Goal: Information Seeking & Learning: Find specific fact

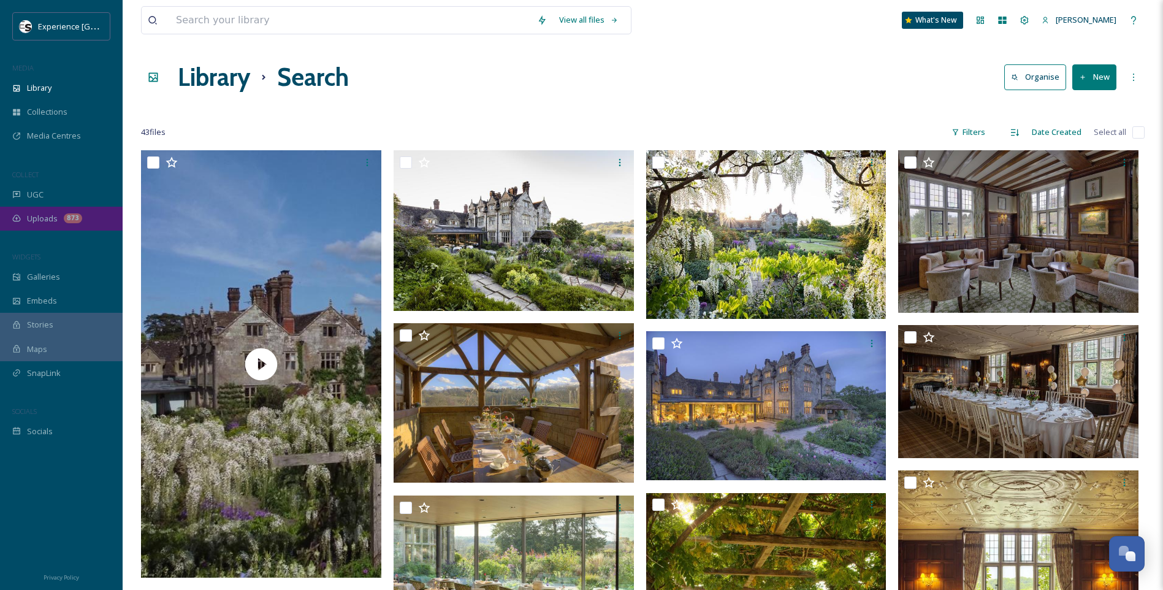
click at [49, 222] on span "Uploads" at bounding box center [42, 219] width 31 height 12
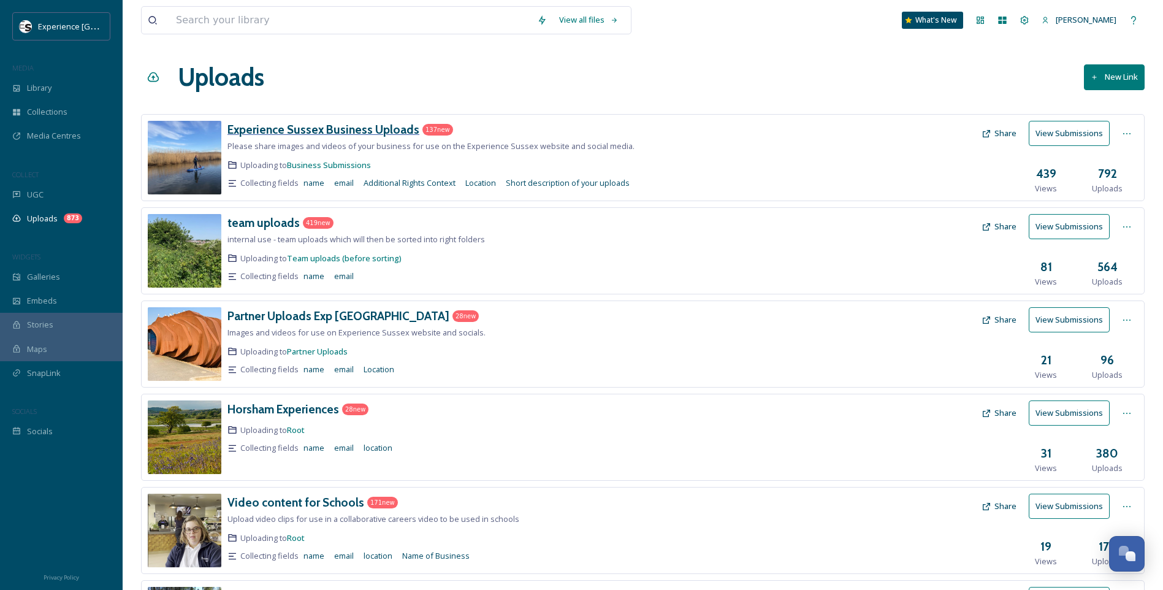
click at [335, 133] on h3 "Experience Sussex Business Uploads" at bounding box center [323, 129] width 192 height 15
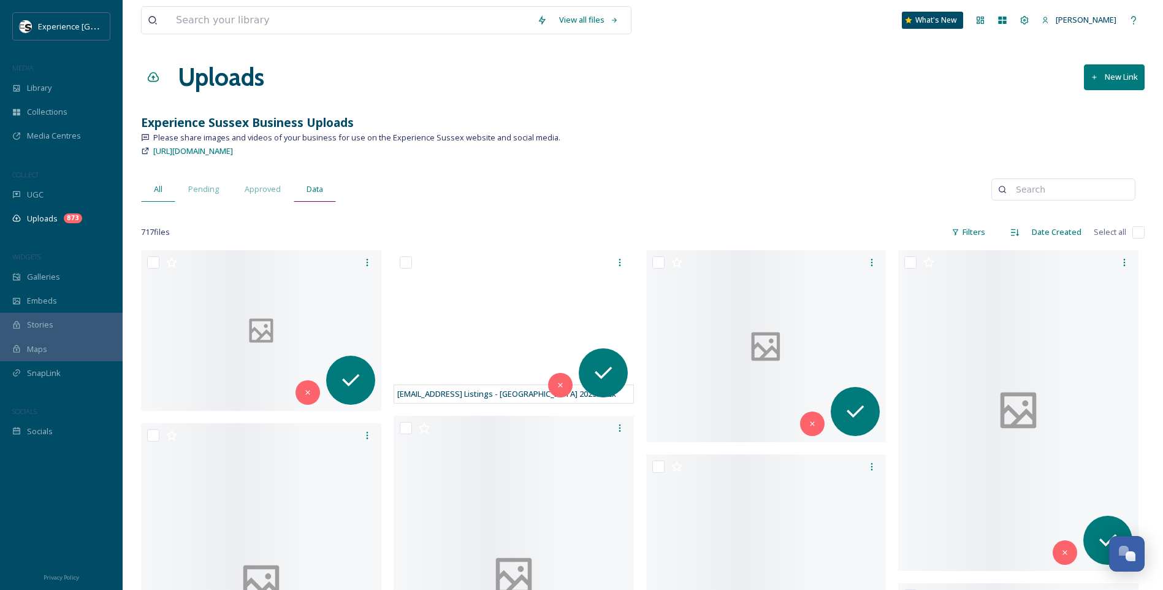
click at [325, 194] on div "Data" at bounding box center [315, 189] width 42 height 25
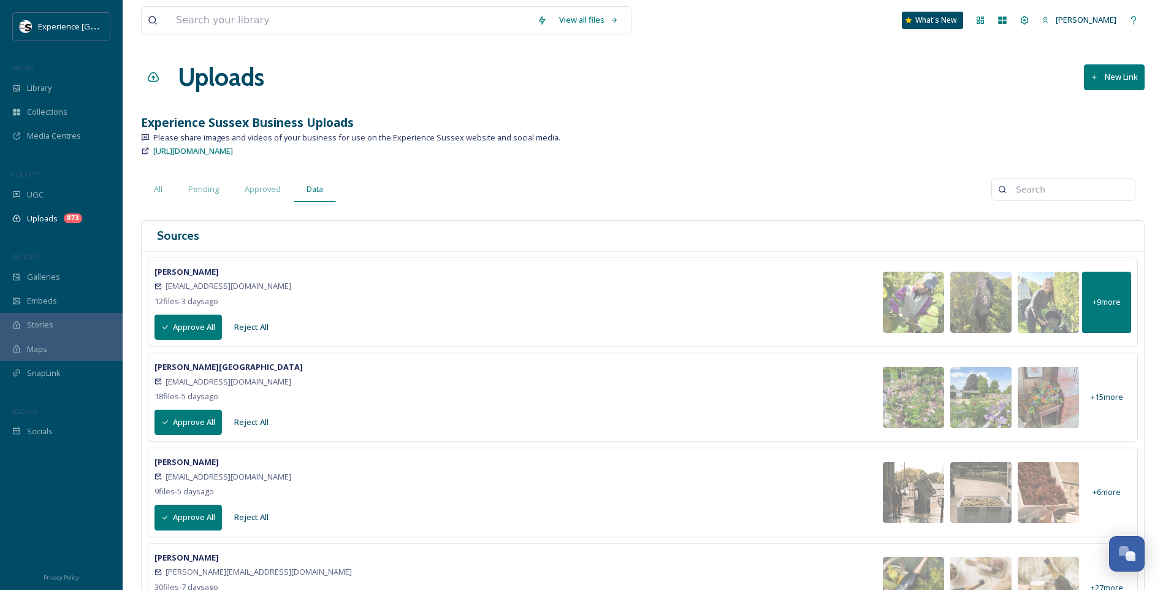
click at [1104, 296] on span "+ 9 more" at bounding box center [1106, 302] width 28 height 12
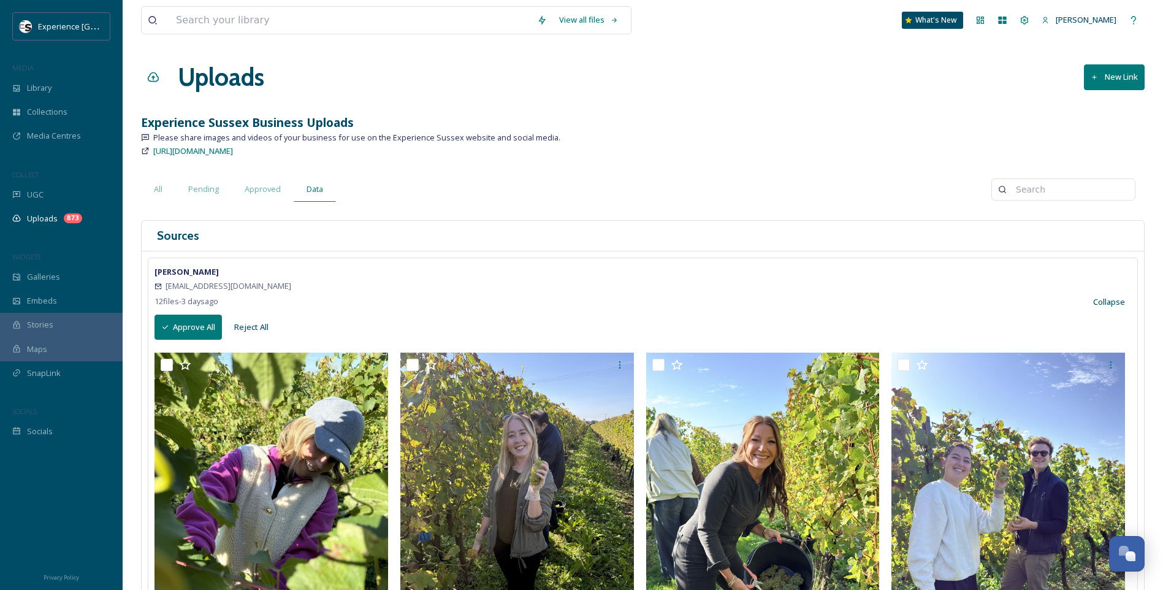
click at [1102, 300] on button "Collapse" at bounding box center [1109, 302] width 44 height 24
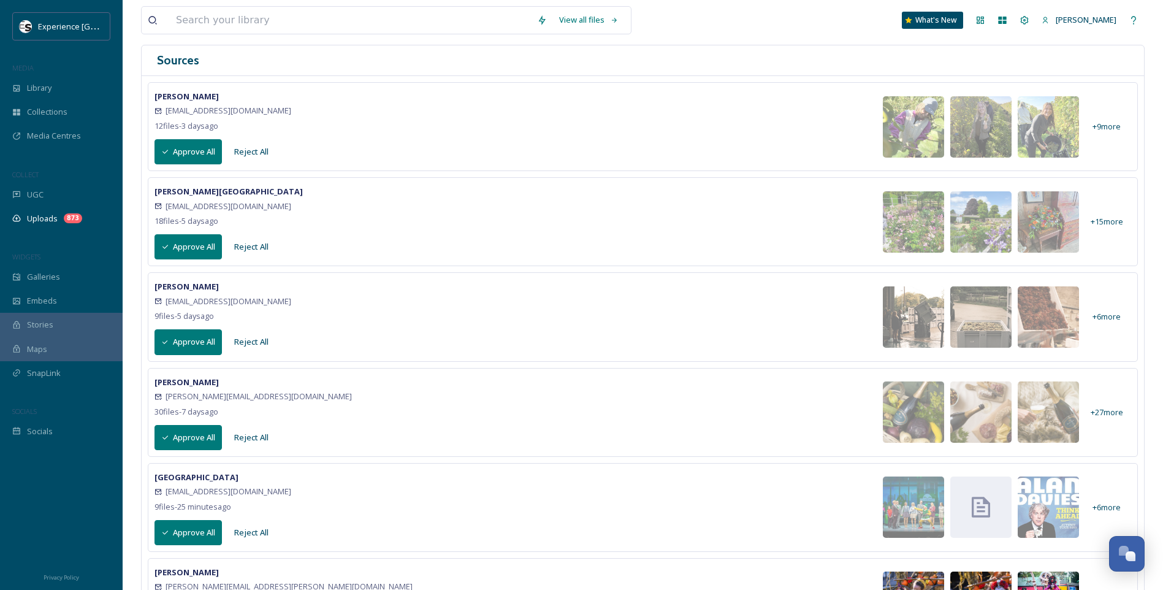
scroll to position [245, 0]
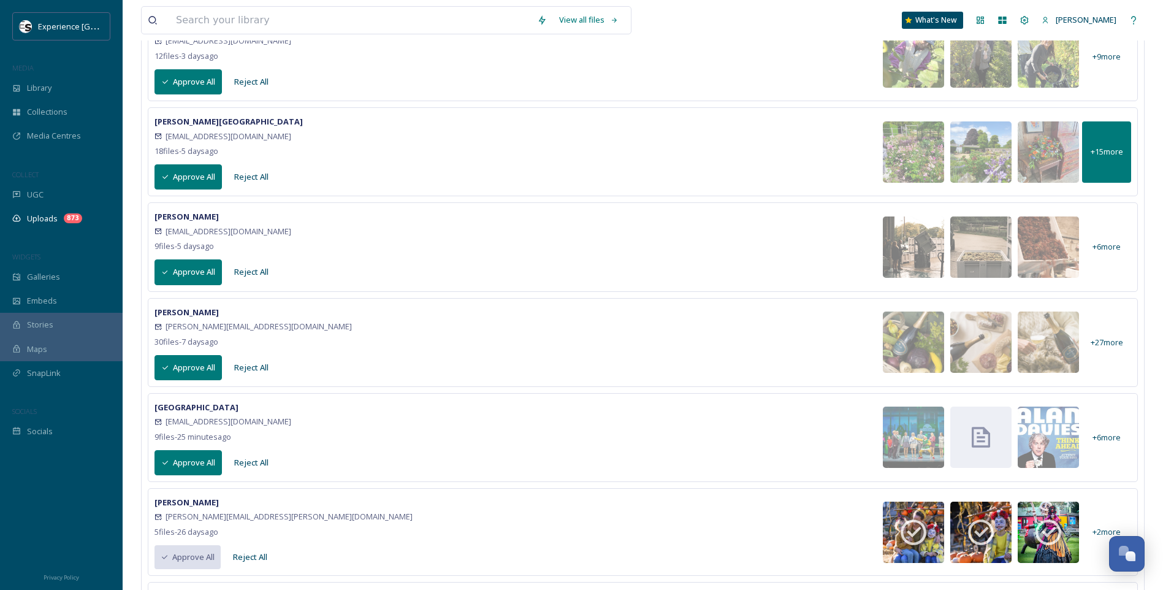
click at [1113, 158] on div "+ 15 more" at bounding box center [1106, 151] width 49 height 61
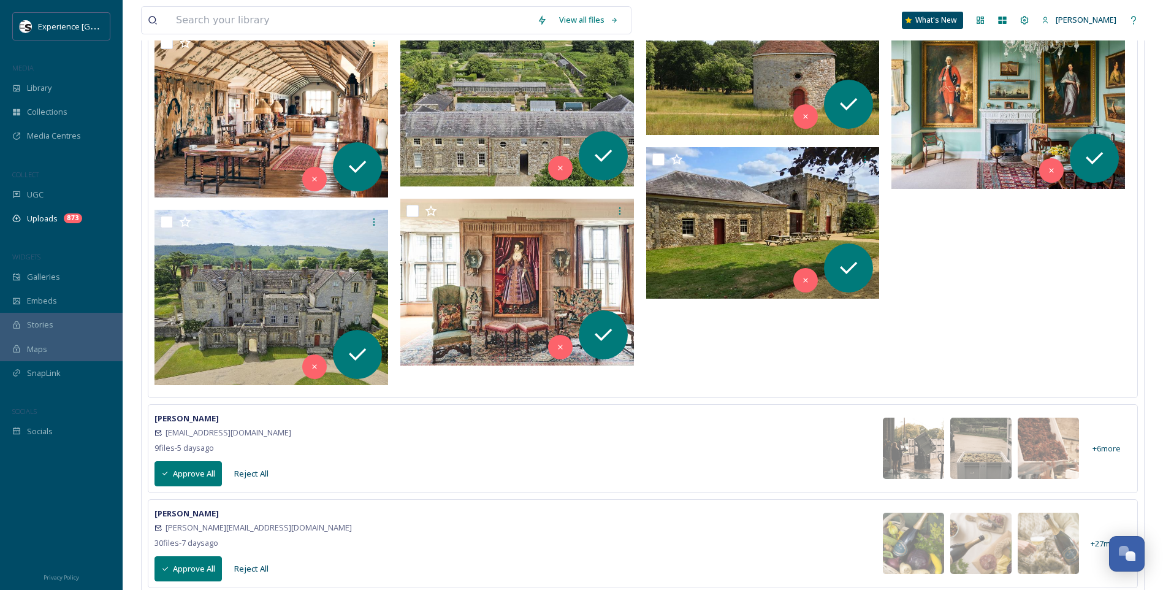
scroll to position [981, 0]
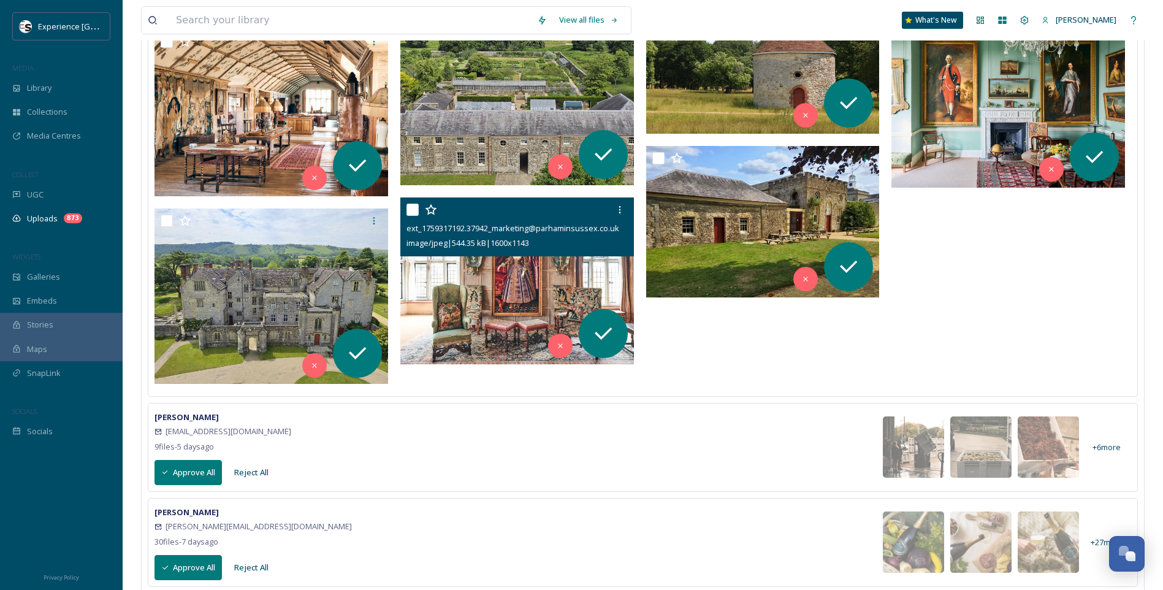
drag, startPoint x: 501, startPoint y: 253, endPoint x: 548, endPoint y: 246, distance: 47.1
click at [546, 246] on div "ext_1759317192.37942_marketing@parhaminsussex.co.uk-Parham_Parlour_5-medium.jpg…" at bounding box center [517, 226] width 234 height 59
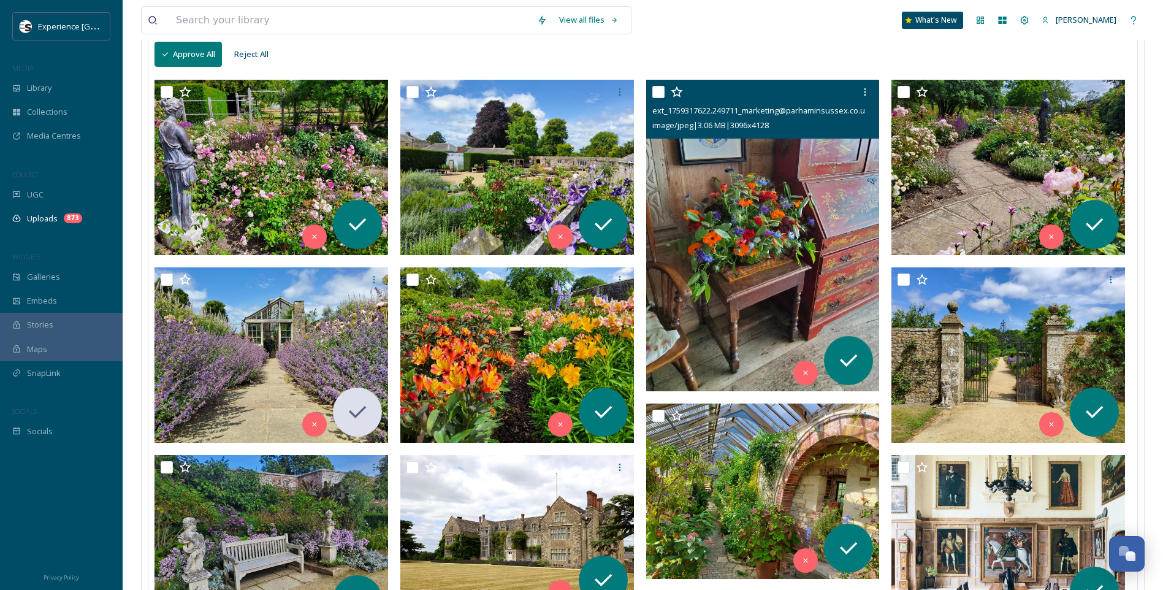
scroll to position [61, 0]
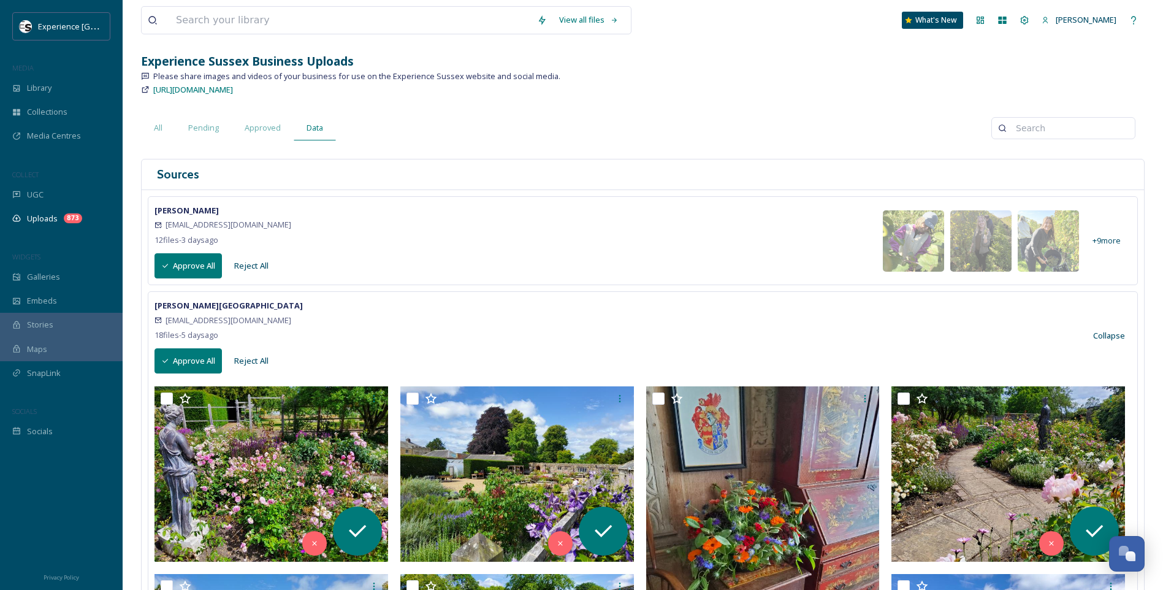
click at [1115, 336] on button "Collapse" at bounding box center [1109, 336] width 44 height 24
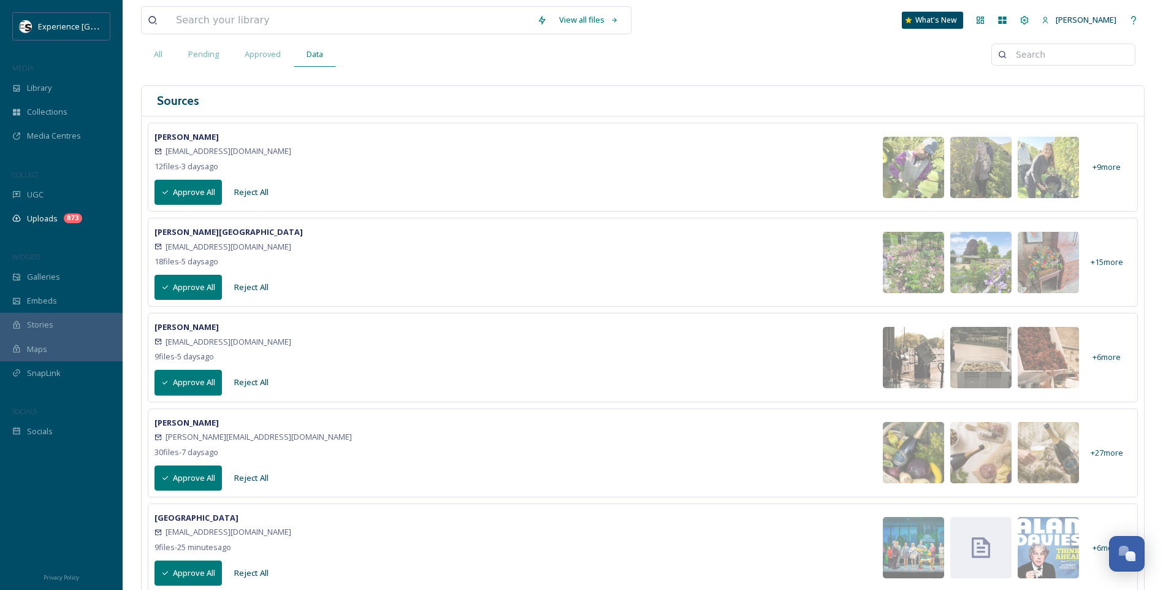
scroll to position [307, 0]
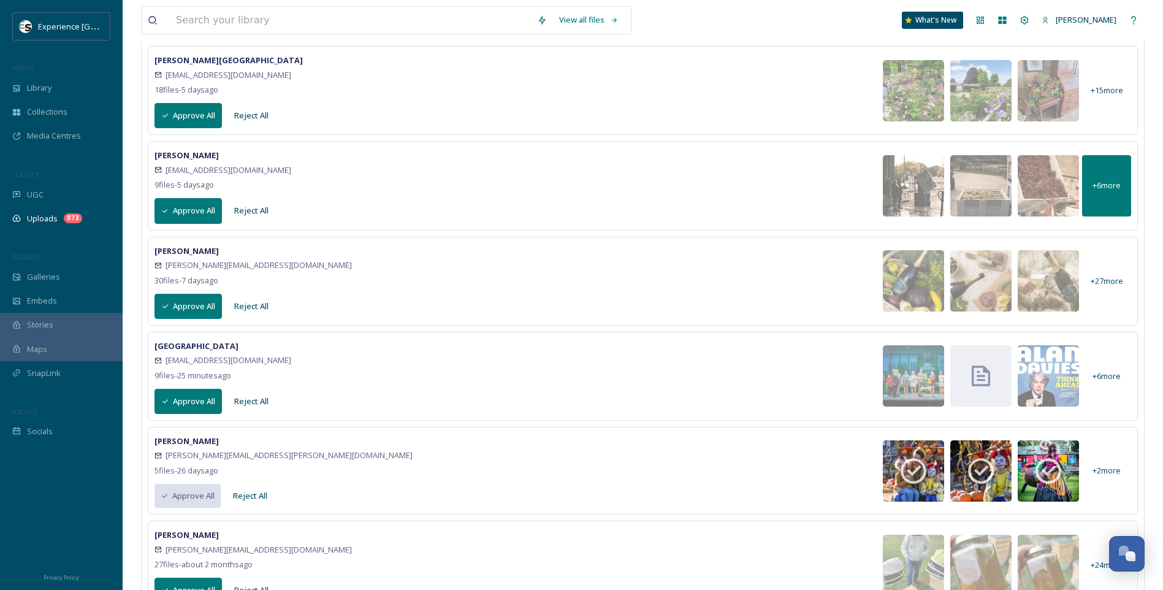
click at [1125, 180] on div "+ 6 more" at bounding box center [1106, 185] width 49 height 61
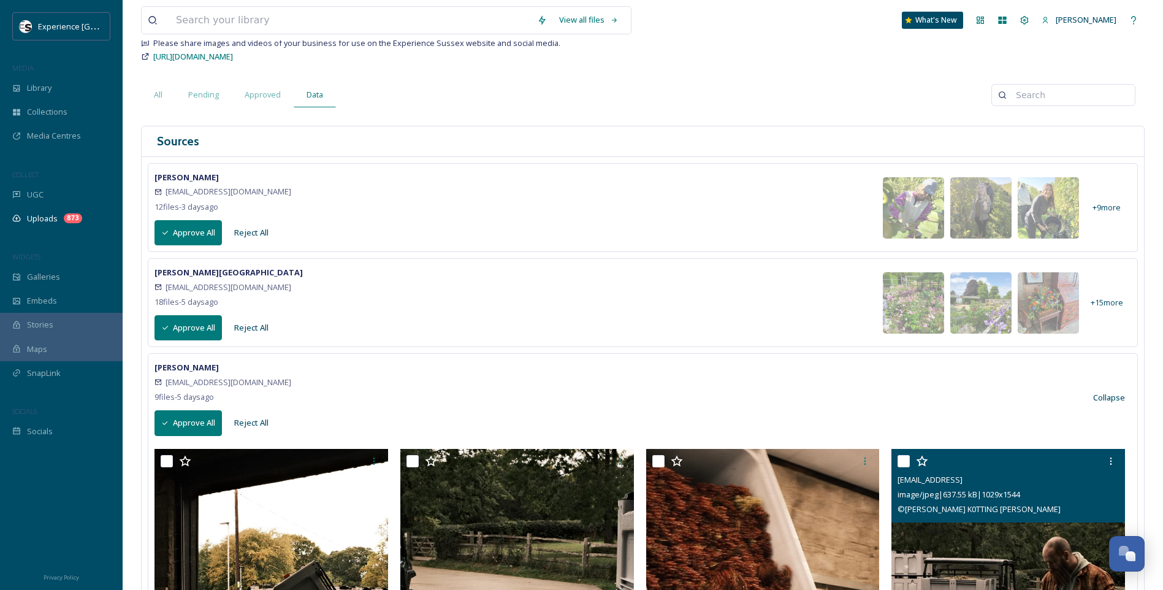
scroll to position [0, 0]
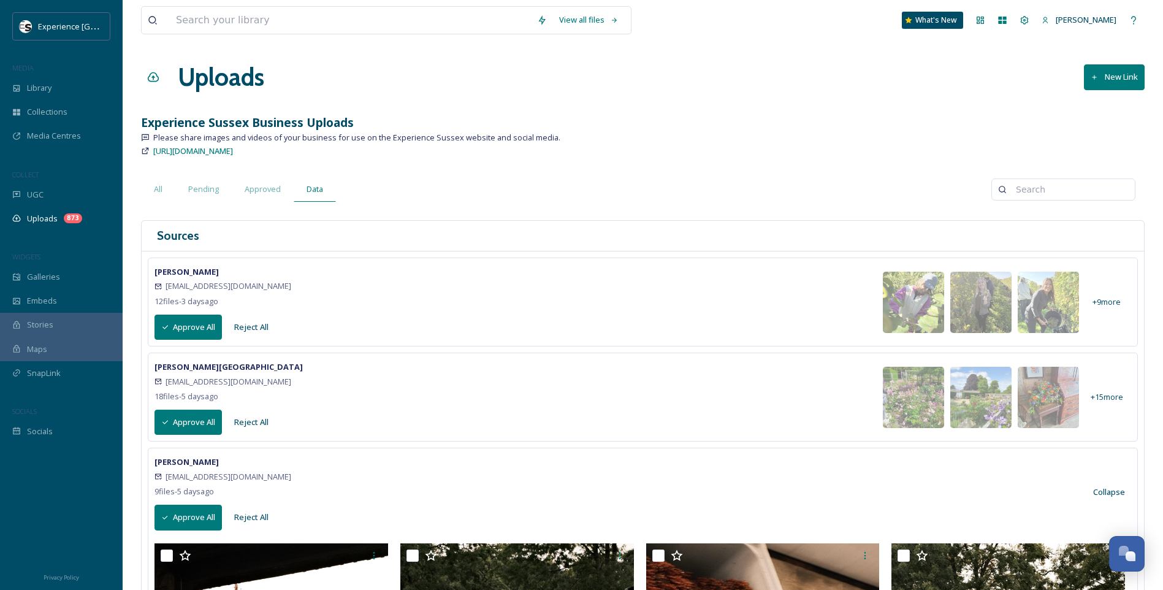
click at [1112, 499] on button "Collapse" at bounding box center [1109, 492] width 44 height 24
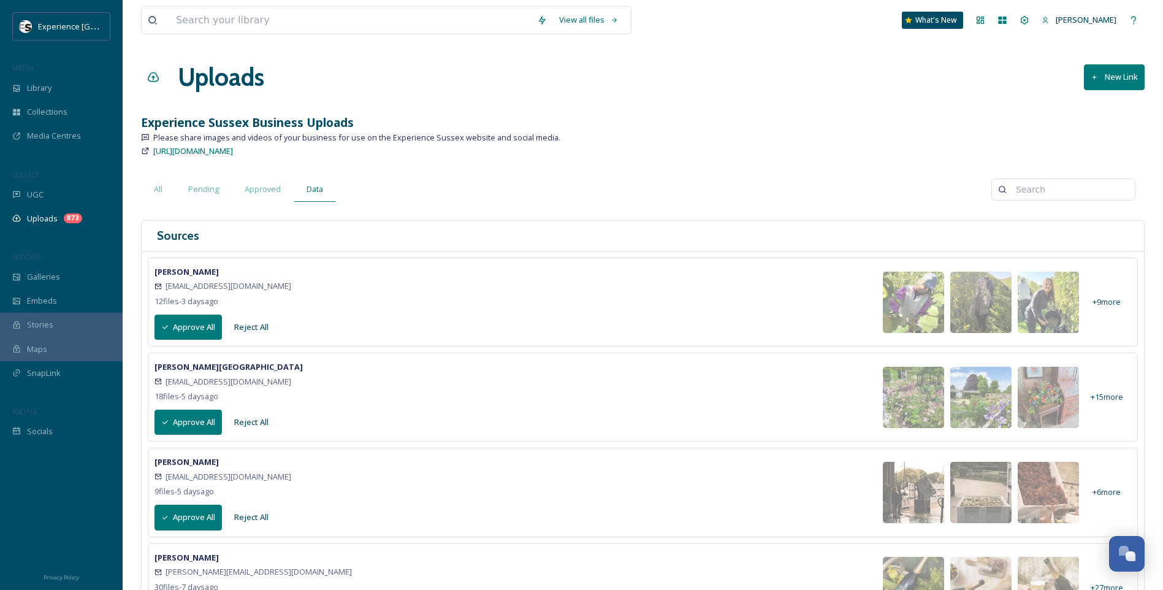
scroll to position [245, 0]
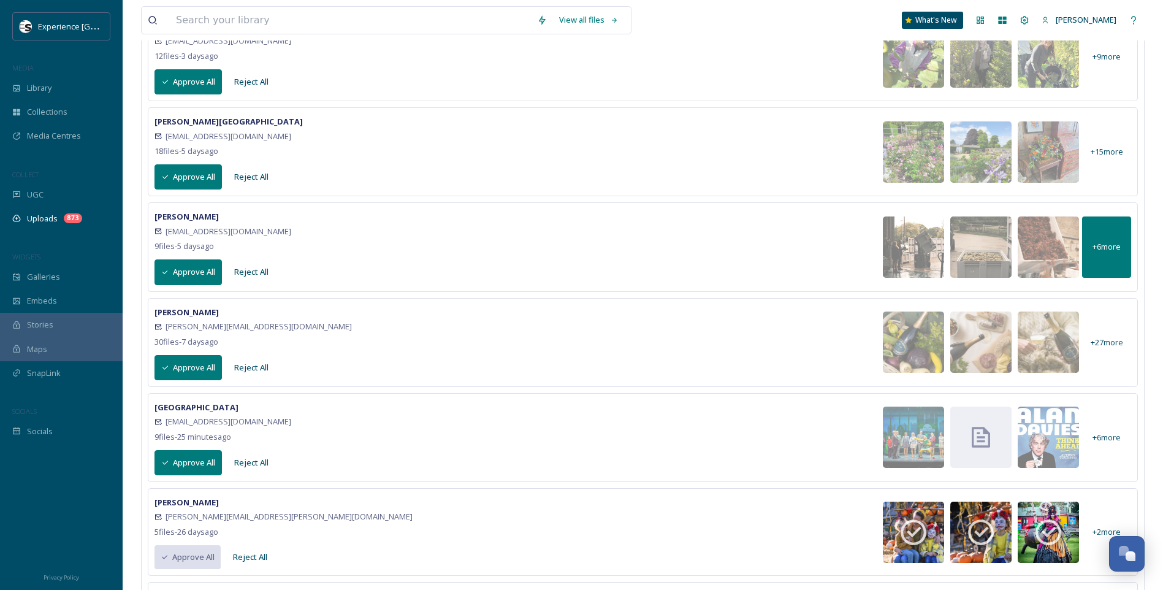
click at [1113, 256] on div "+ 6 more" at bounding box center [1106, 246] width 49 height 61
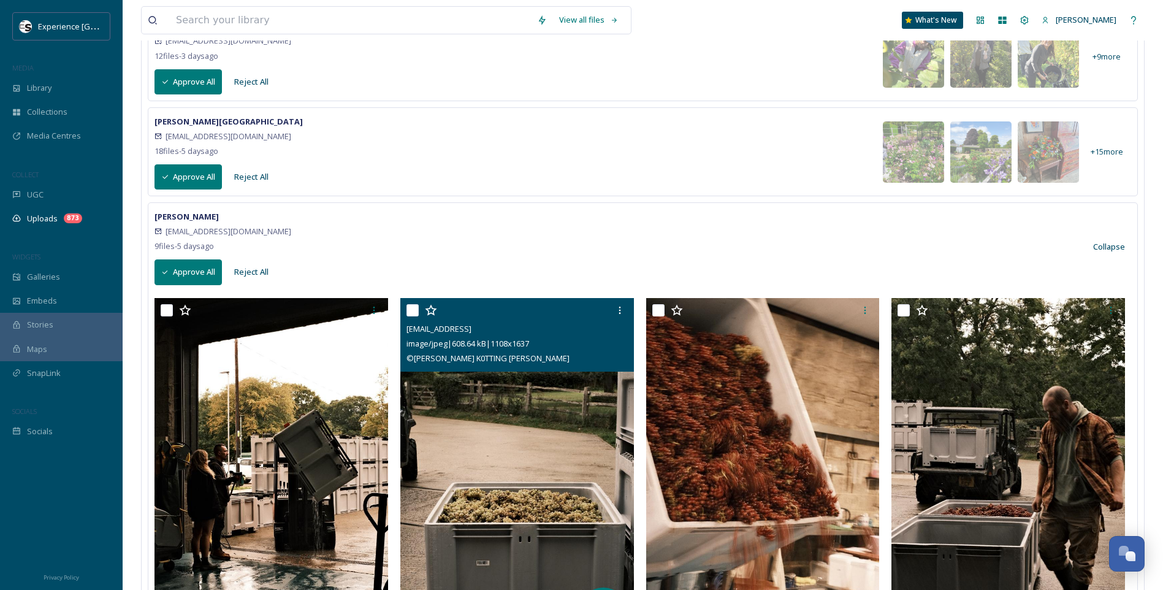
click at [489, 401] on img at bounding box center [517, 470] width 234 height 345
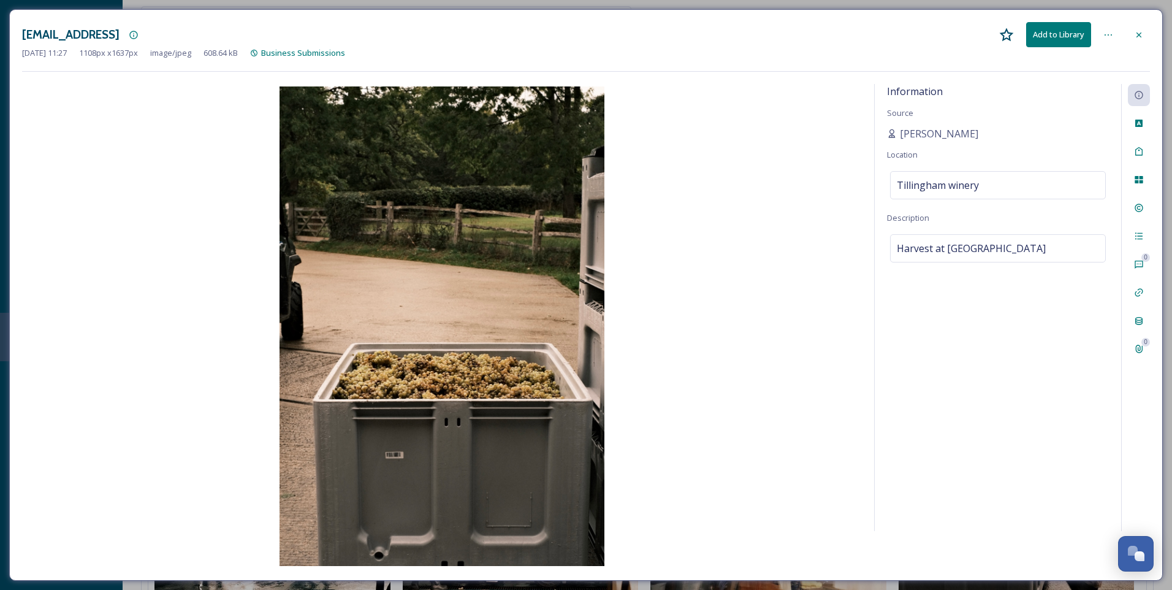
click at [1141, 37] on icon at bounding box center [1139, 35] width 10 height 10
